Goal: Book appointment/travel/reservation

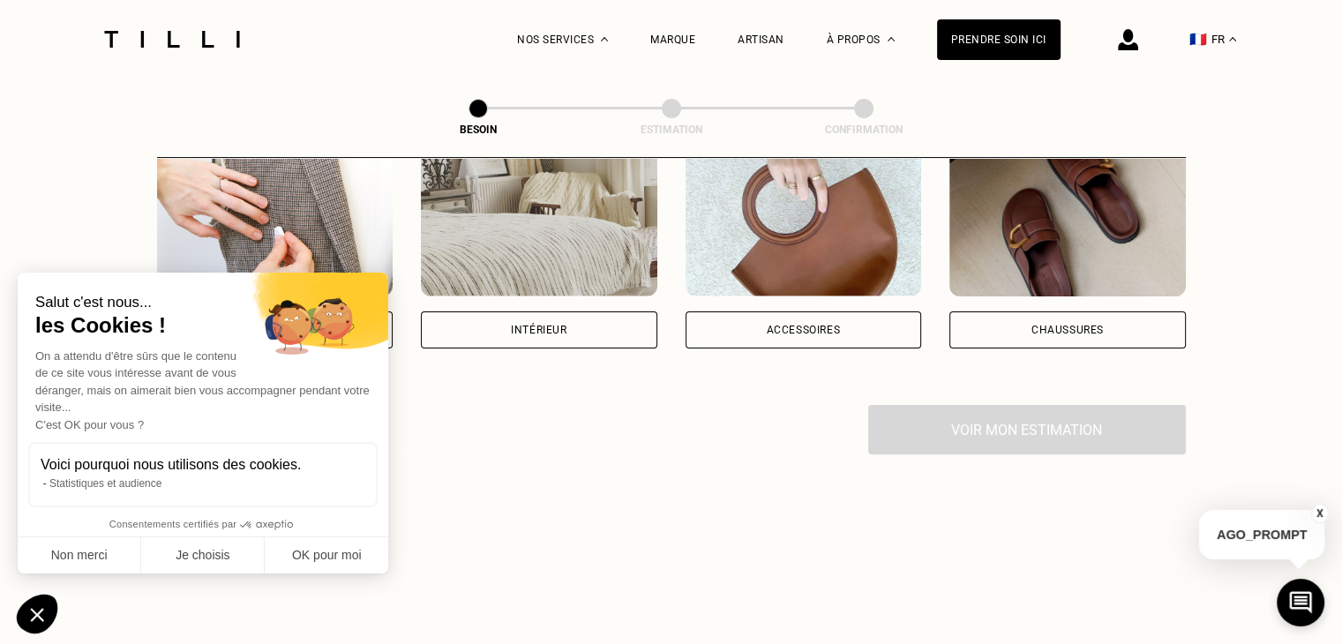
scroll to position [387, 0]
click at [304, 567] on button "OK pour moi" at bounding box center [327, 555] width 124 height 37
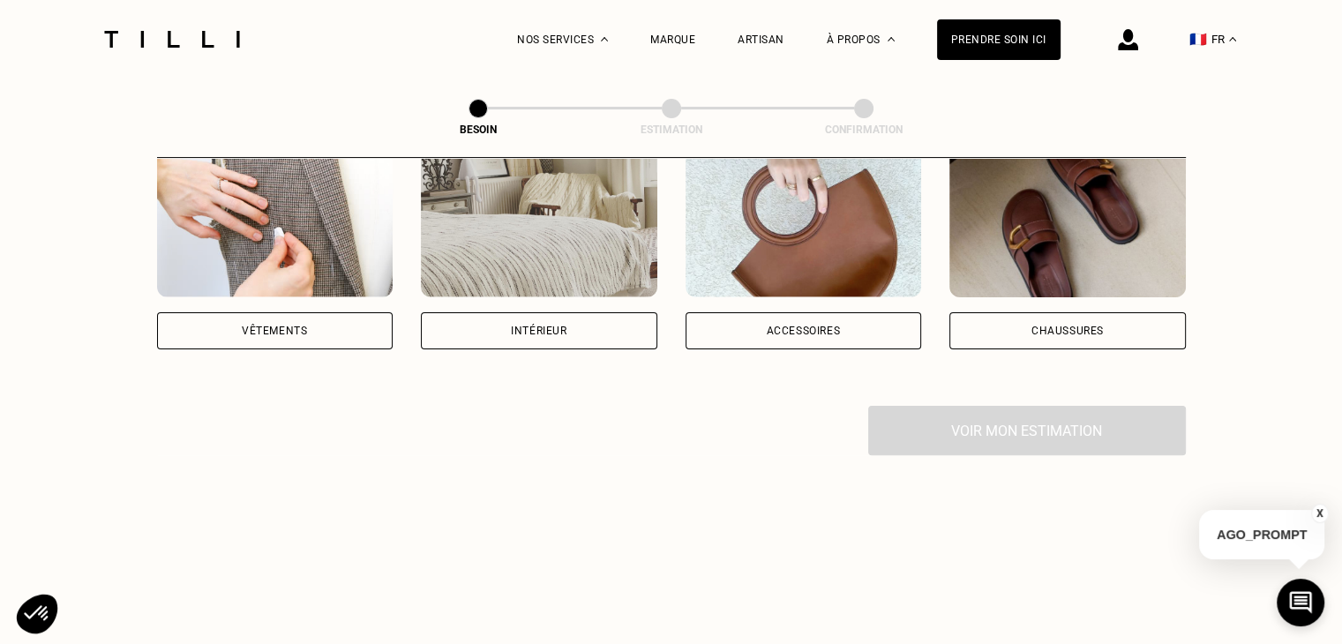
click at [302, 317] on div "Vêtements" at bounding box center [275, 330] width 237 height 37
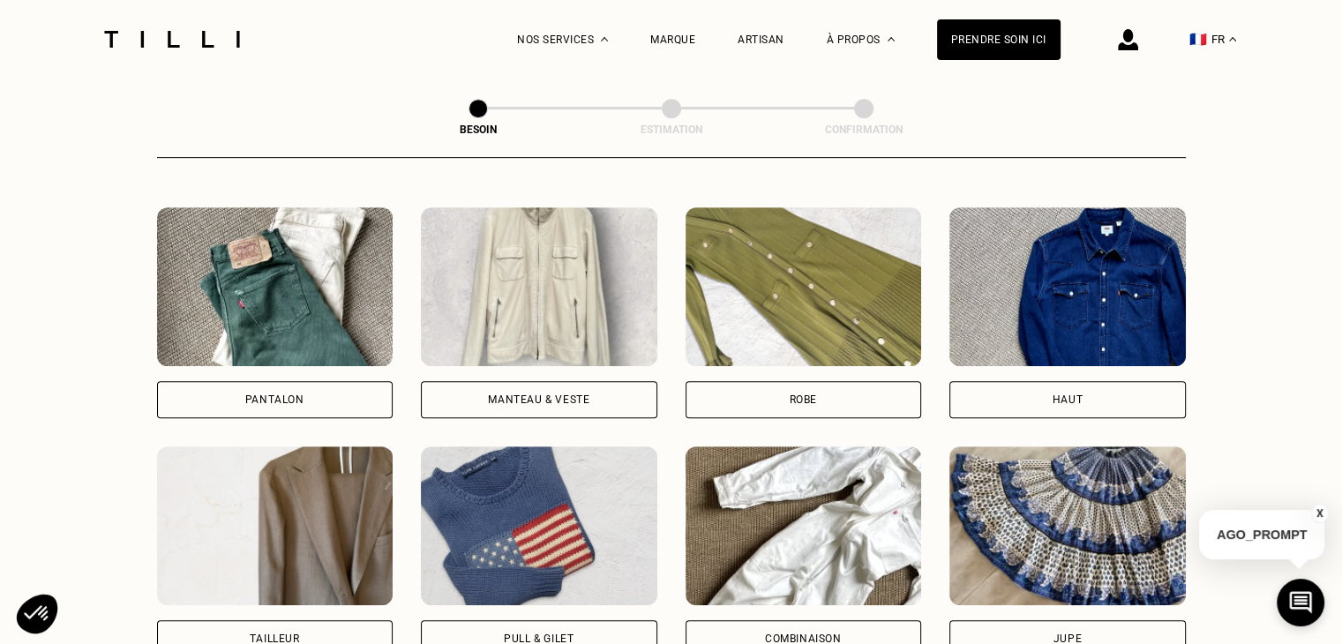
scroll to position [797, 0]
click at [1053, 395] on div "Haut" at bounding box center [1068, 400] width 30 height 11
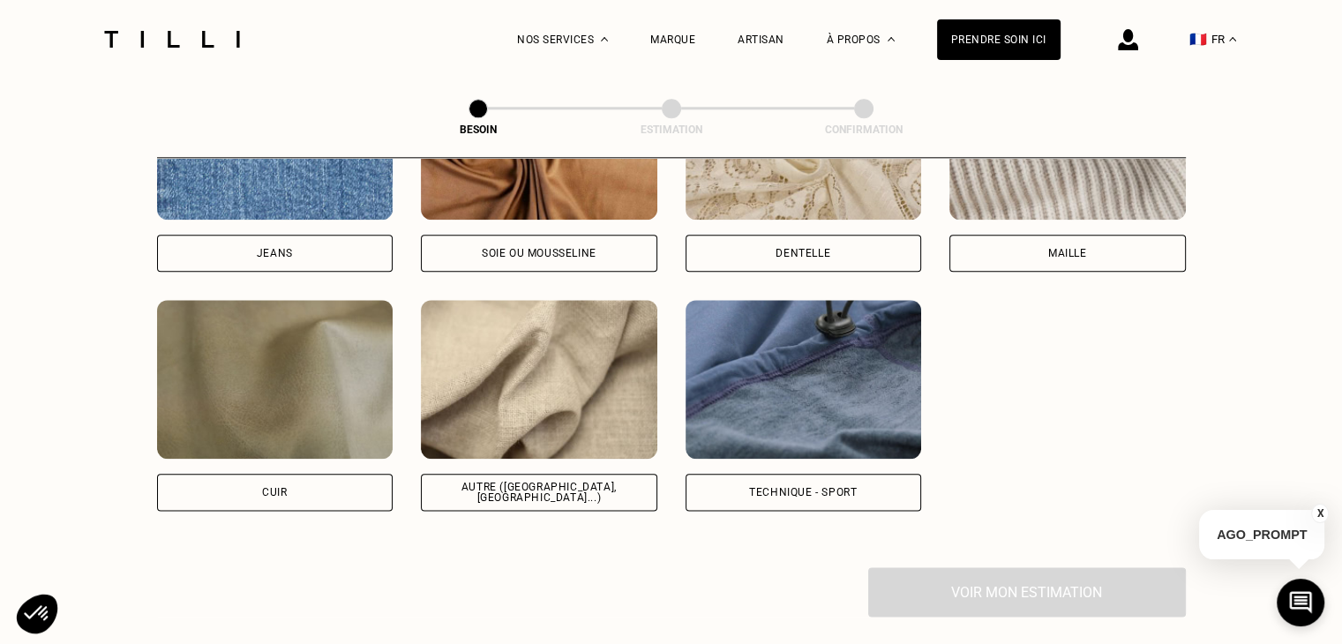
scroll to position [2016, 0]
click at [547, 486] on div "Autre ([GEOGRAPHIC_DATA], [GEOGRAPHIC_DATA]...)" at bounding box center [539, 493] width 237 height 37
select select "FR"
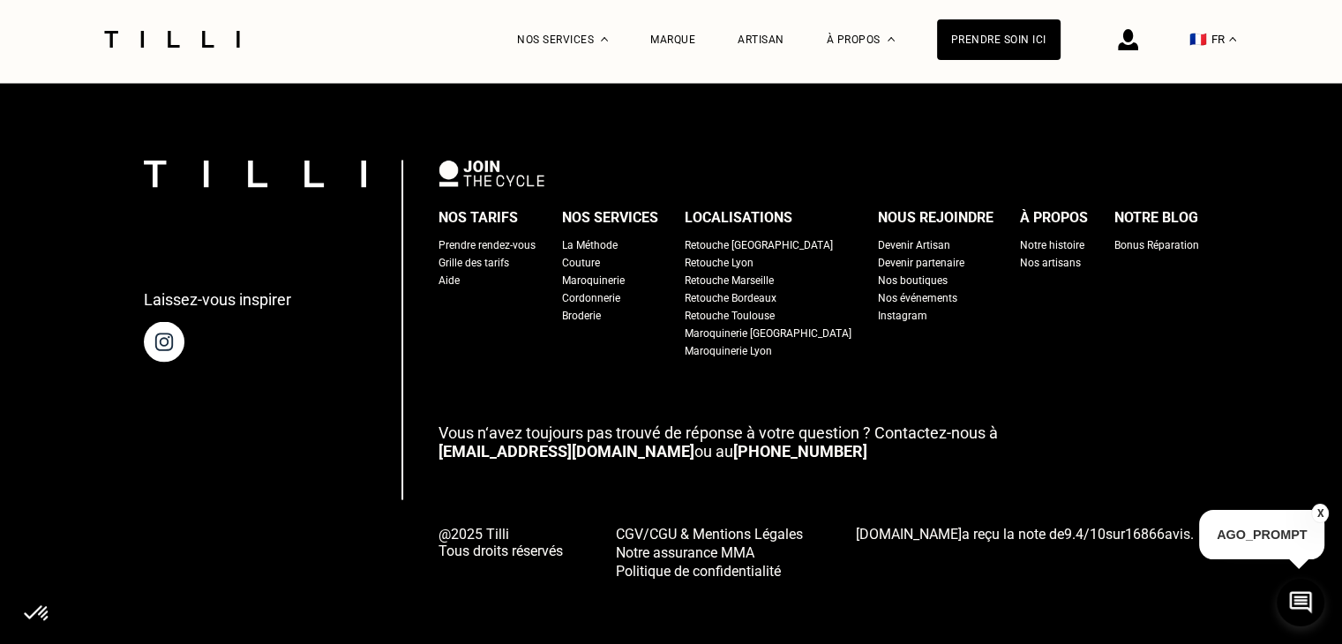
scroll to position [3375, 0]
